Goal: Browse casually

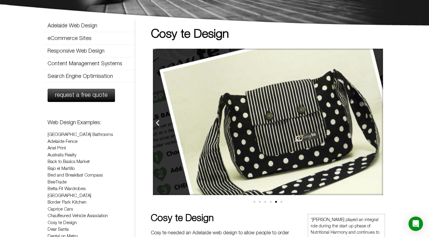
scroll to position [36, 0]
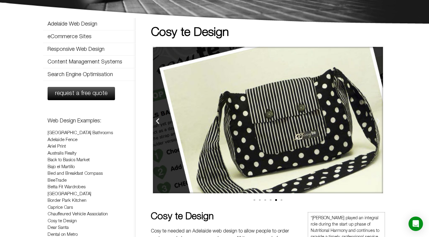
click at [166, 124] on img "5 / 6" at bounding box center [268, 120] width 234 height 150
click at [160, 120] on icon "Previous slide" at bounding box center [158, 121] width 8 height 8
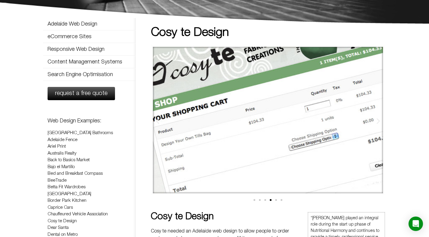
click at [160, 120] on icon "Previous slide" at bounding box center [158, 121] width 8 height 8
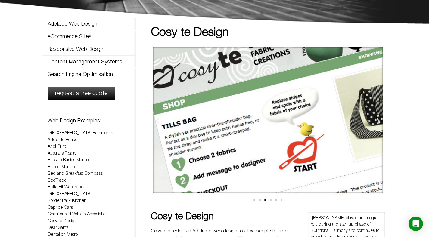
click at [160, 120] on icon "Previous slide" at bounding box center [158, 121] width 8 height 8
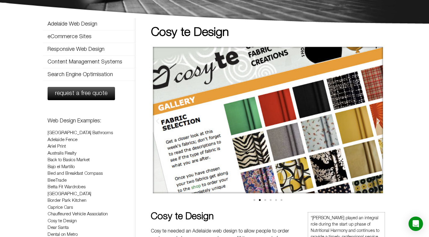
click at [160, 120] on icon "Previous slide" at bounding box center [158, 121] width 8 height 8
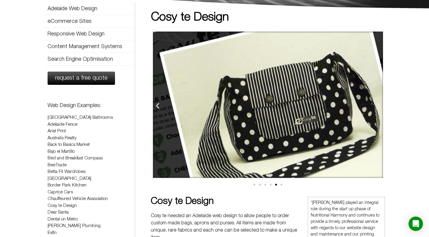
scroll to position [55, 0]
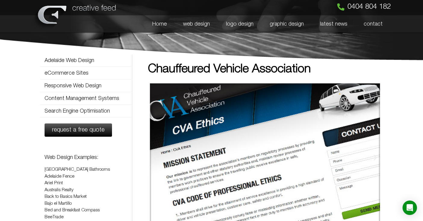
scroll to position [5, 0]
